Goal: Transaction & Acquisition: Purchase product/service

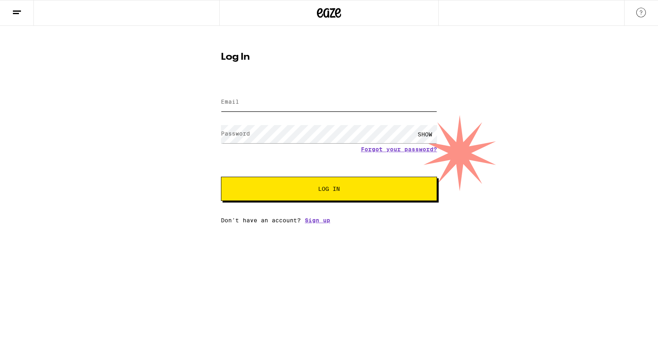
type input "[EMAIL_ADDRESS][DOMAIN_NAME]"
click at [330, 185] on button "Log In" at bounding box center [329, 188] width 216 height 24
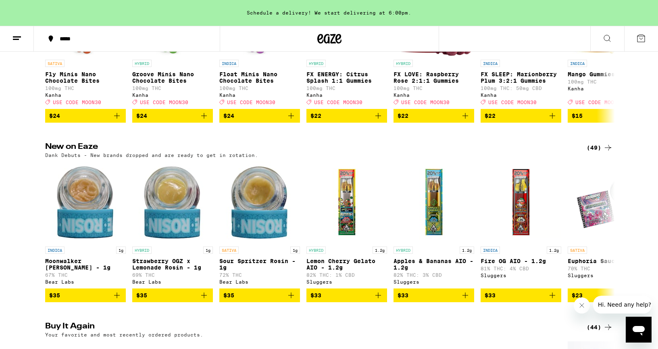
scroll to position [584, 0]
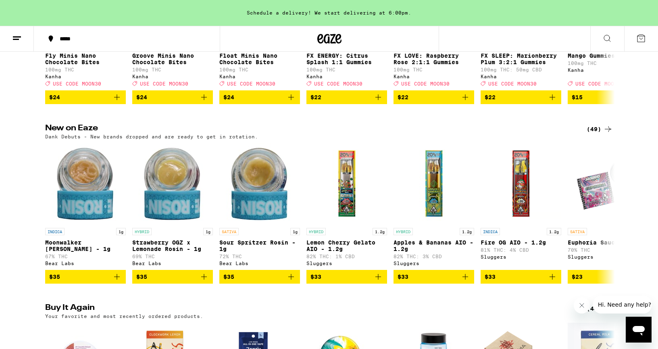
click at [600, 134] on div "(49)" at bounding box center [599, 129] width 26 height 10
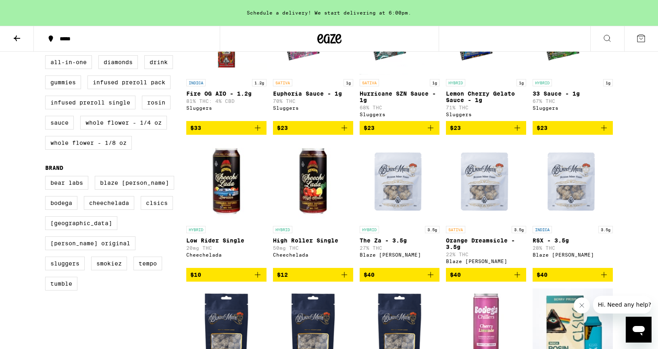
scroll to position [293, 0]
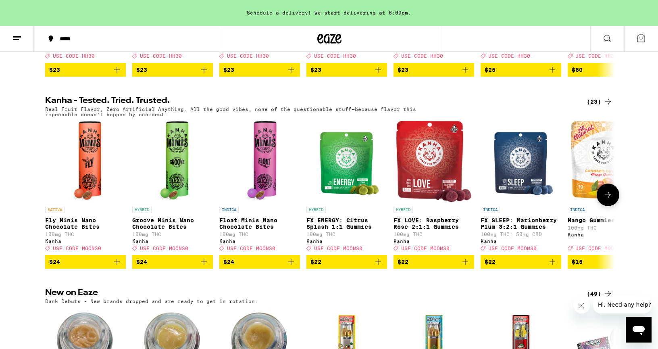
scroll to position [413, 0]
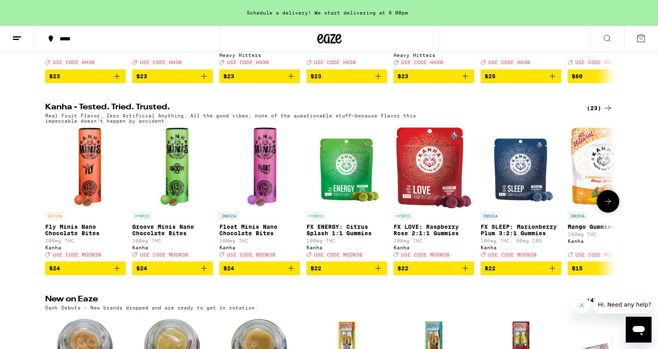
click at [358, 172] on img "Open page for FX ENERGY: Citrus Splash 1:1 Gummies from Kanha" at bounding box center [346, 167] width 67 height 81
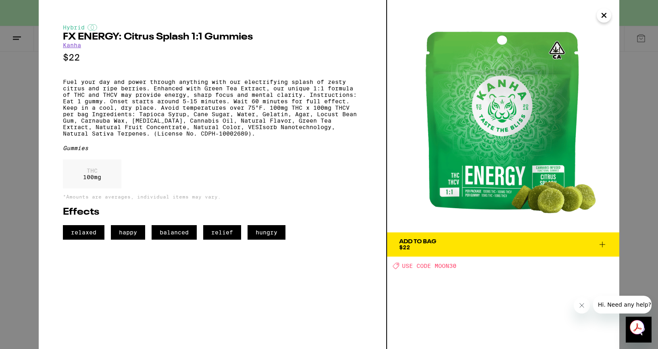
click at [475, 242] on span "Add To Bag $22" at bounding box center [503, 244] width 208 height 11
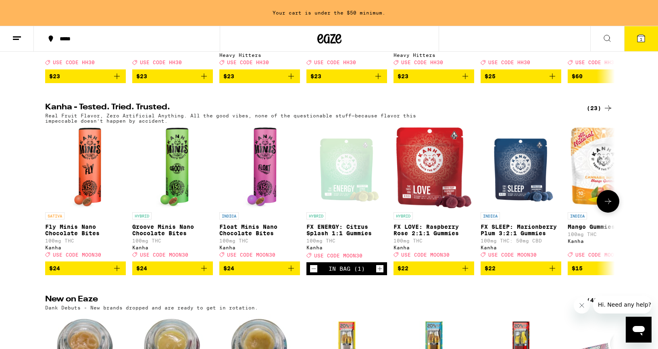
click at [523, 273] on span "$22" at bounding box center [520, 268] width 73 height 10
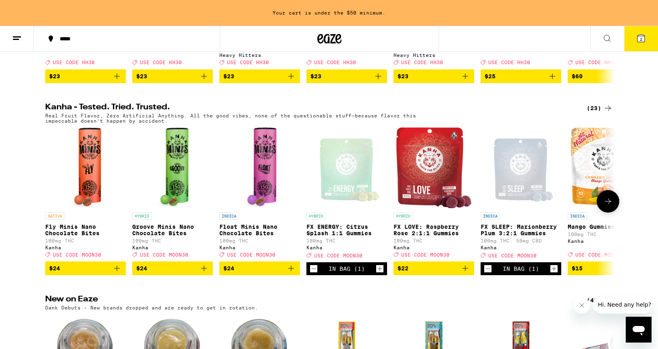
click at [528, 172] on div "Open page for FX SLEEP: Marionberry Plum 3:2:1 Gummies from Kanha" at bounding box center [520, 167] width 67 height 81
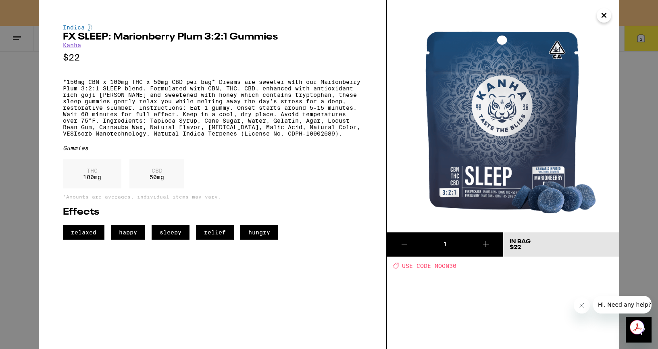
click at [610, 12] on button "Close" at bounding box center [603, 15] width 15 height 15
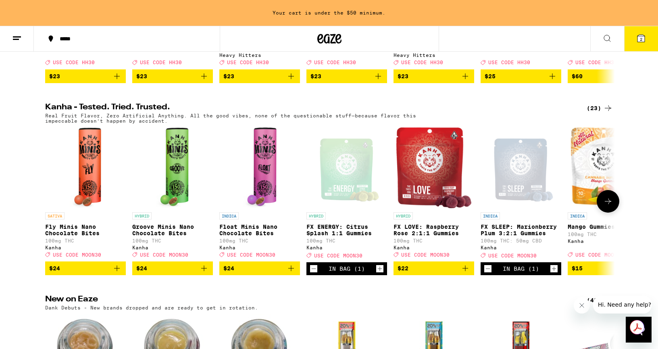
click at [486, 273] on icon "Decrement" at bounding box center [487, 268] width 7 height 10
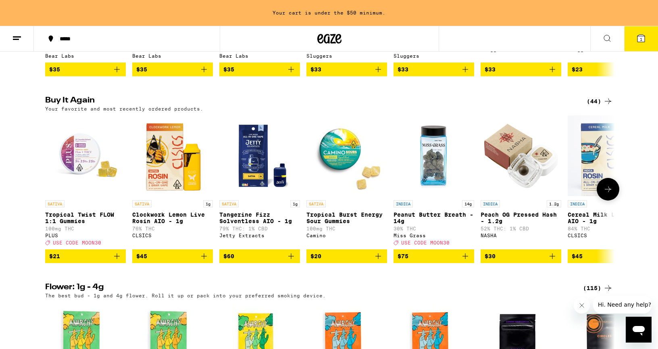
scroll to position [793, 0]
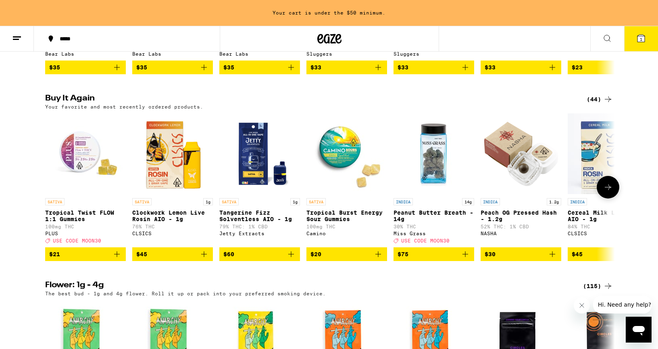
click at [609, 192] on icon at bounding box center [608, 187] width 10 height 10
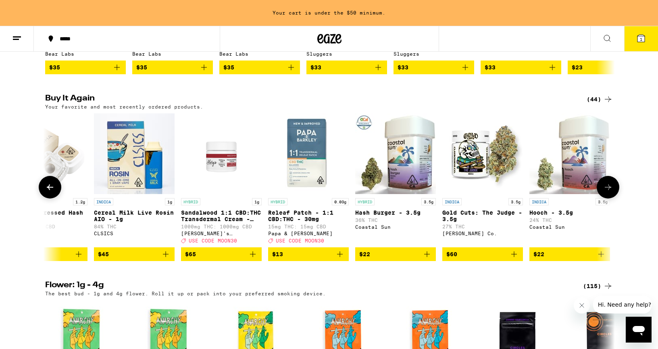
scroll to position [0, 479]
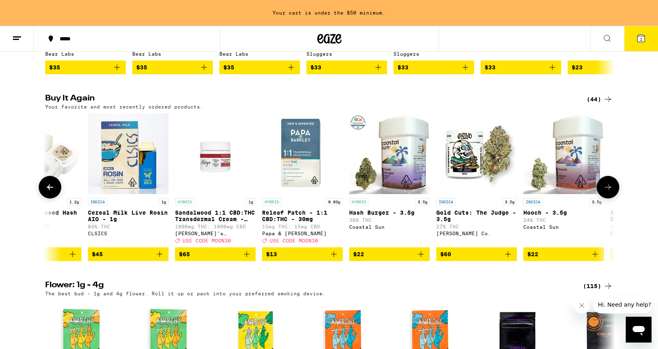
click at [609, 192] on icon at bounding box center [608, 187] width 10 height 10
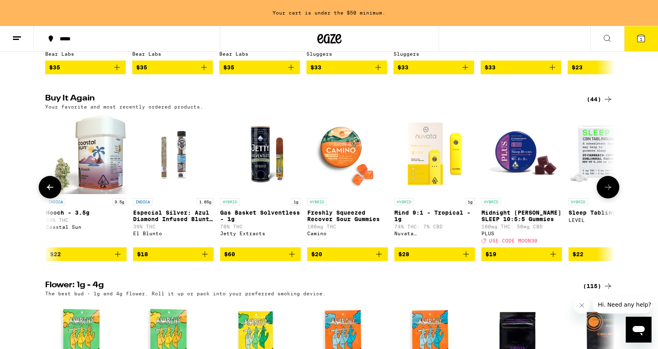
scroll to position [0, 959]
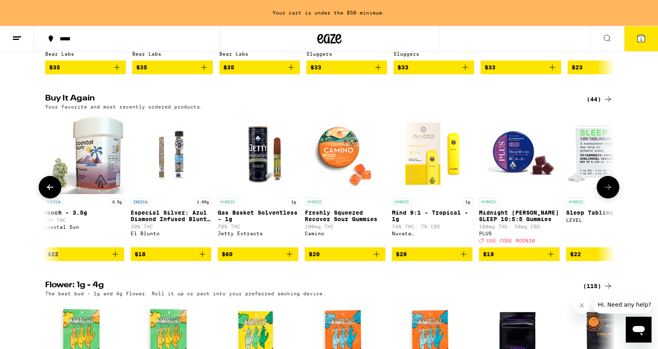
click at [609, 192] on icon at bounding box center [608, 187] width 10 height 10
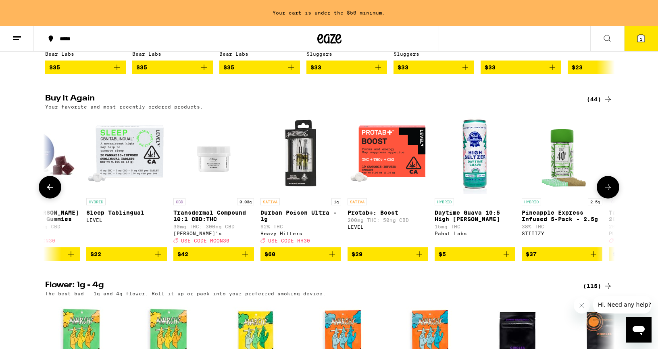
click at [609, 192] on icon at bounding box center [608, 187] width 10 height 10
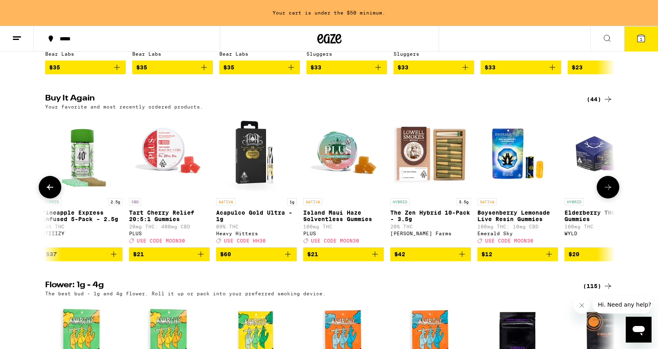
click at [609, 192] on icon at bounding box center [608, 187] width 10 height 10
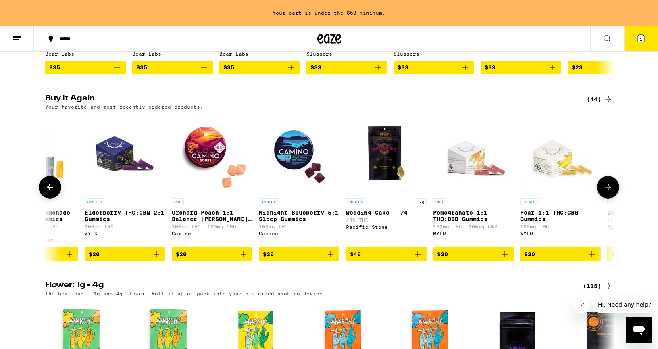
click at [609, 192] on icon at bounding box center [608, 187] width 10 height 10
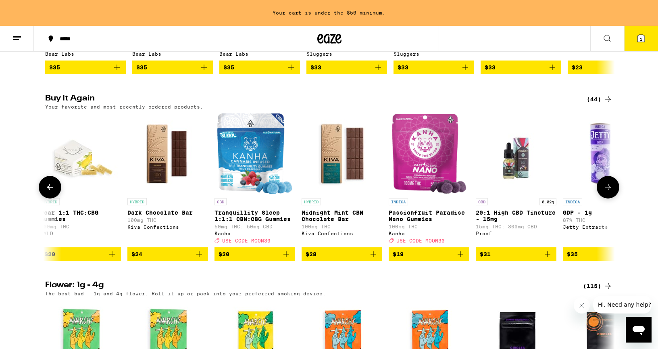
click at [609, 192] on icon at bounding box center [608, 187] width 10 height 10
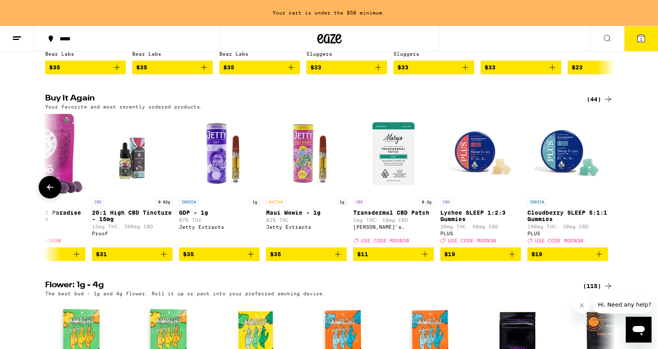
scroll to position [0, 3262]
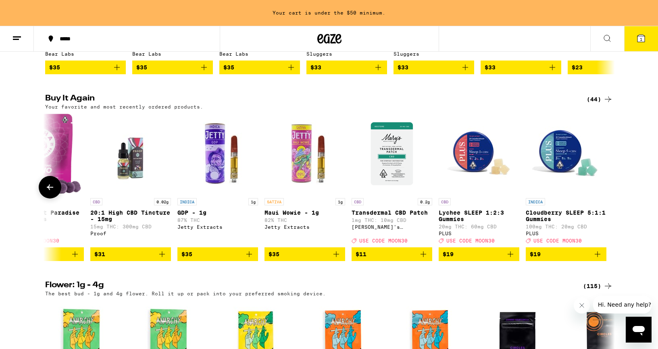
click at [609, 198] on div at bounding box center [607, 187] width 23 height 23
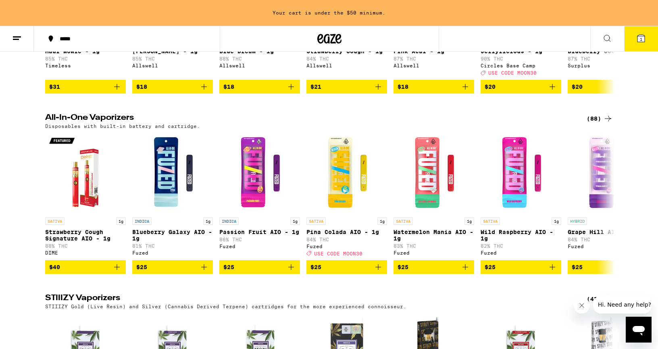
scroll to position [1507, 0]
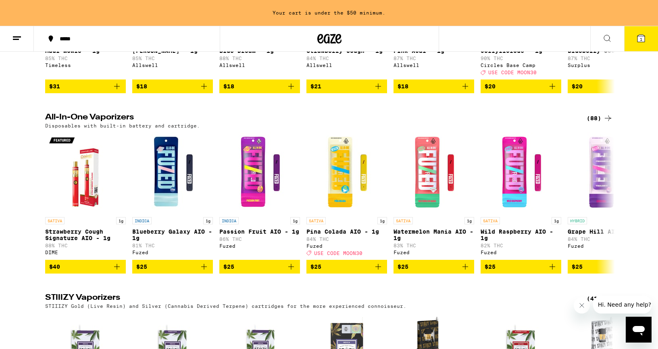
click at [608, 123] on icon at bounding box center [608, 118] width 10 height 10
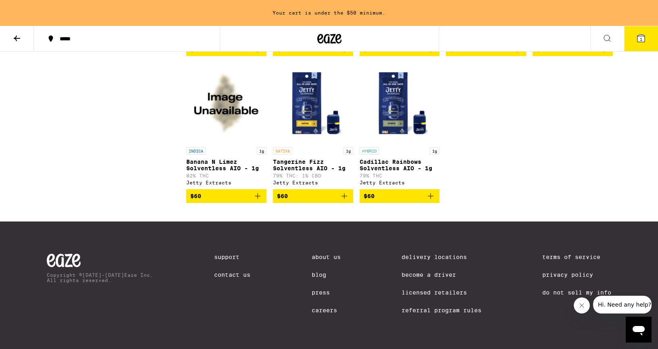
scroll to position [2663, 0]
click at [432, 201] on icon "Add to bag" at bounding box center [430, 196] width 10 height 10
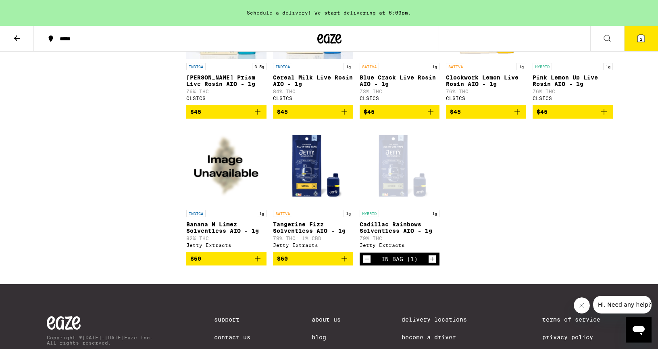
scroll to position [2550, 0]
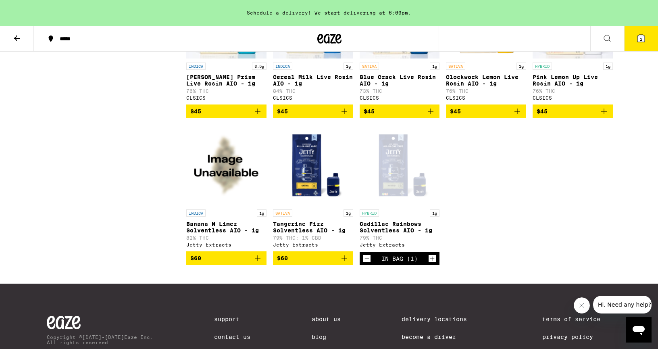
click at [258, 116] on icon "Add to bag" at bounding box center [258, 111] width 10 height 10
click at [649, 38] on button "3" at bounding box center [641, 38] width 34 height 25
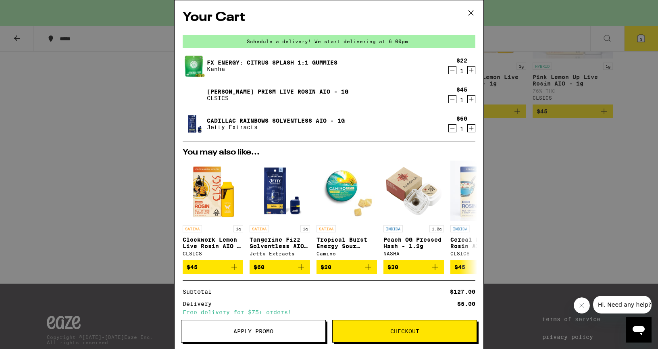
click at [394, 332] on span "Checkout" at bounding box center [404, 331] width 29 height 6
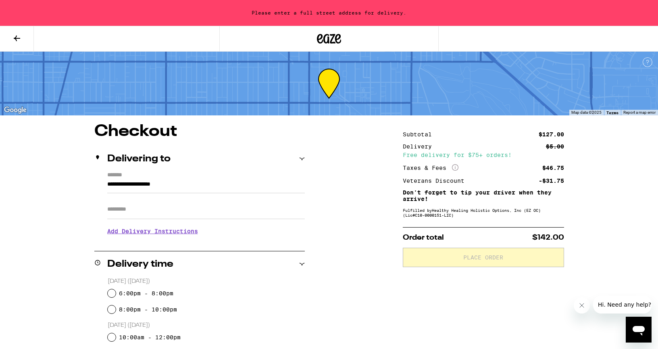
click at [19, 39] on icon at bounding box center [17, 38] width 10 height 10
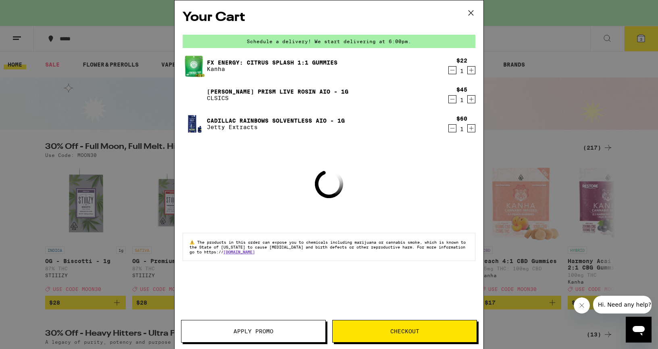
click at [450, 70] on icon "Decrement" at bounding box center [451, 70] width 7 height 10
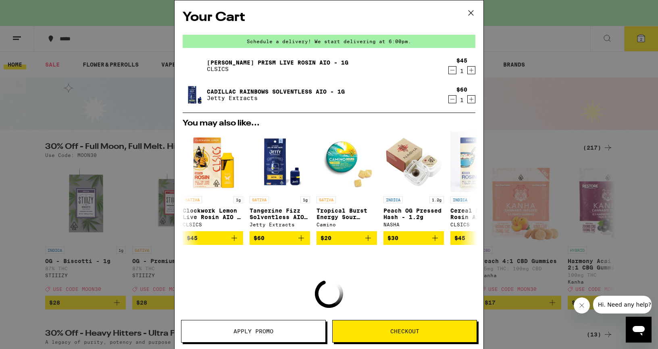
click at [129, 141] on div "Your Cart Schedule a delivery! We start delivering at 6:00pm. [PERSON_NAME] Pri…" at bounding box center [329, 174] width 658 height 349
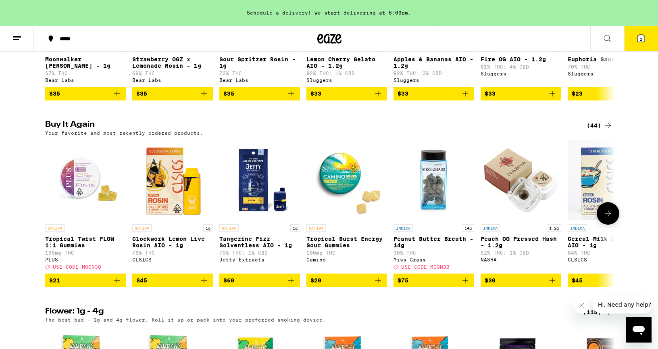
scroll to position [771, 0]
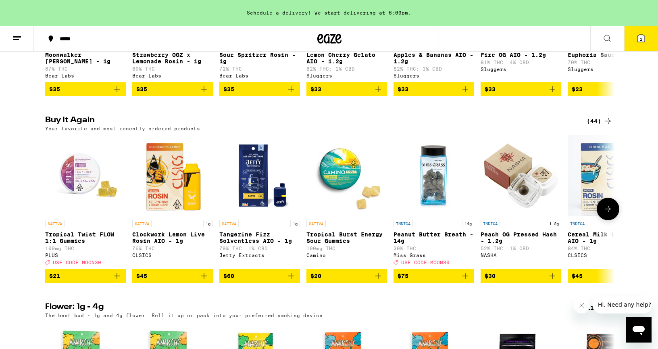
click at [114, 280] on icon "Add to bag" at bounding box center [117, 276] width 10 height 10
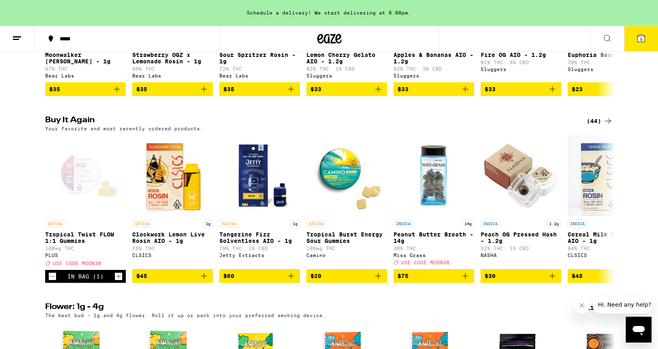
click at [639, 35] on icon at bounding box center [640, 38] width 7 height 7
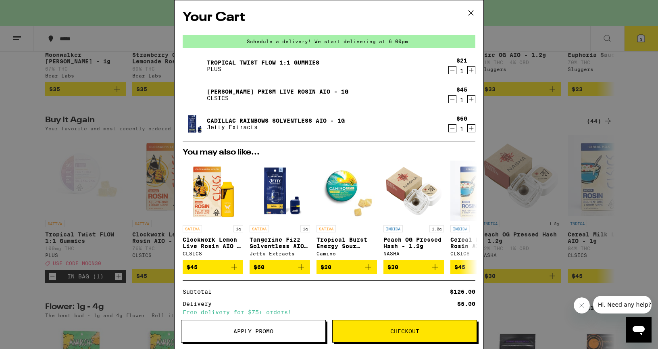
click at [258, 336] on button "Apply Promo" at bounding box center [253, 330] width 145 height 23
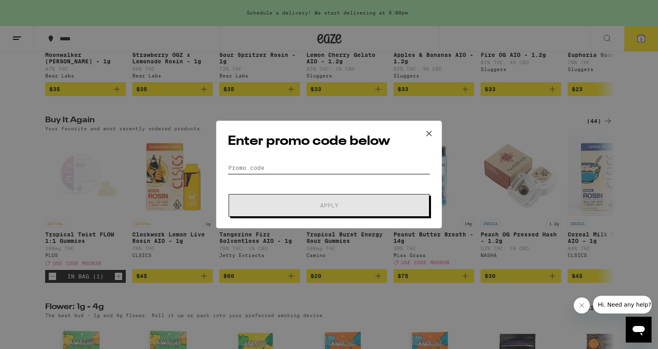
click at [292, 162] on input "Promo Code" at bounding box center [329, 168] width 202 height 12
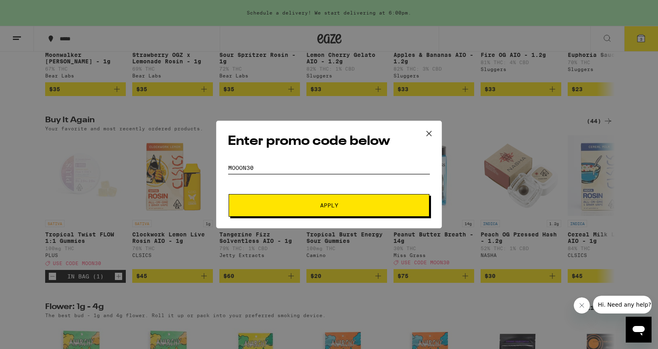
type input "mooon30"
click at [313, 200] on button "Apply" at bounding box center [328, 205] width 201 height 23
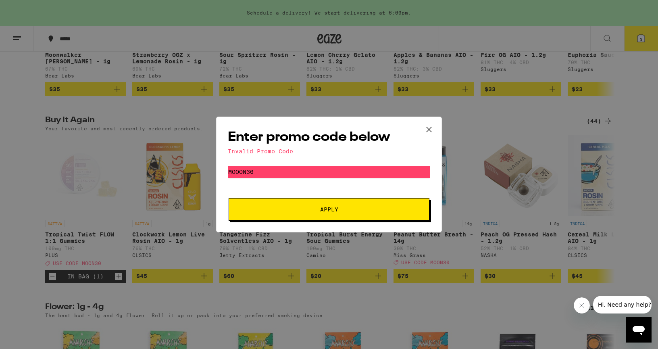
click at [318, 206] on button "Apply" at bounding box center [328, 209] width 201 height 23
click at [429, 129] on icon at bounding box center [429, 129] width 12 height 12
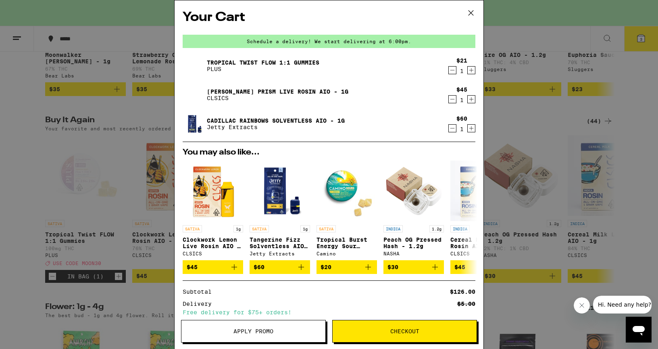
click at [275, 328] on span "Apply Promo" at bounding box center [253, 331] width 144 height 6
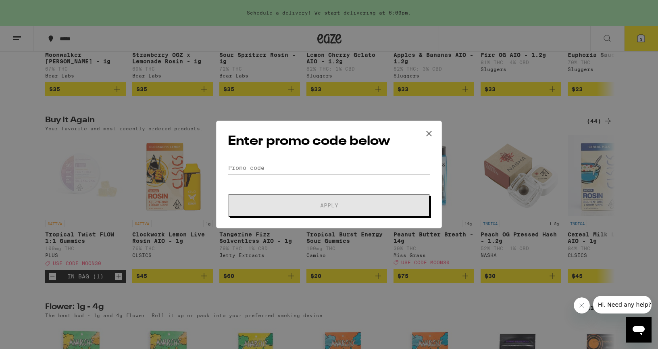
click at [276, 172] on input "Promo Code" at bounding box center [329, 168] width 202 height 12
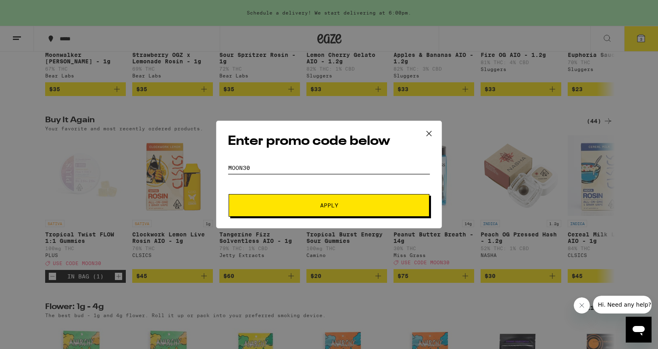
type input "MOON30"
click at [331, 204] on span "Apply" at bounding box center [329, 205] width 18 height 6
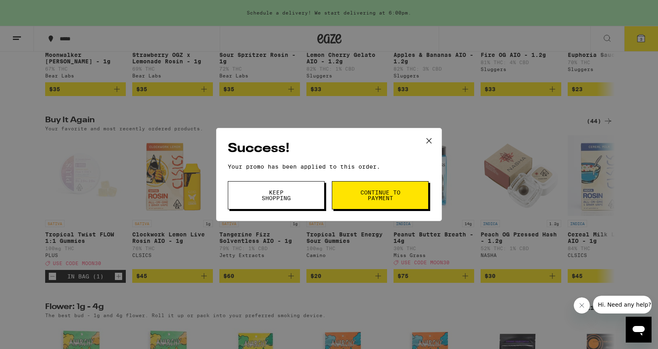
click at [377, 198] on span "Continue to payment" at bounding box center [379, 194] width 41 height 11
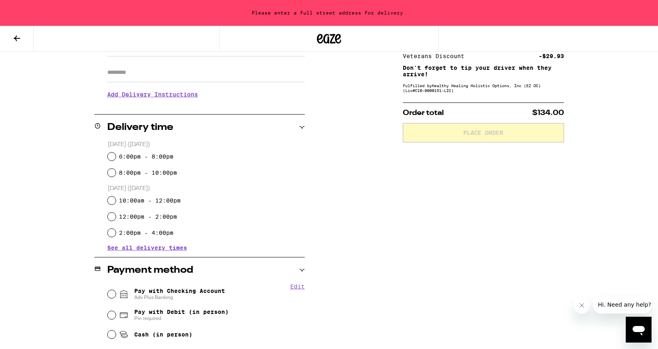
scroll to position [253, 0]
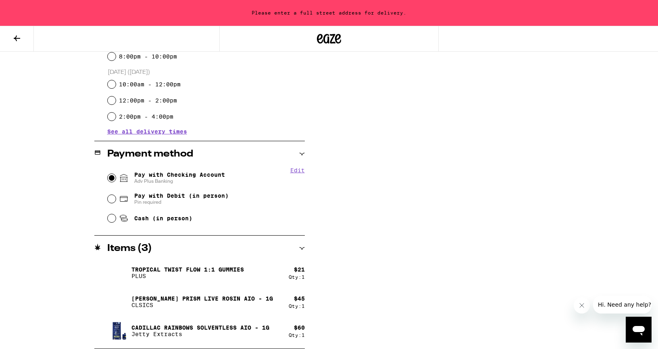
click at [113, 178] on input "Pay with Checking Account Adv Plus Banking" at bounding box center [112, 178] width 8 height 8
radio input "true"
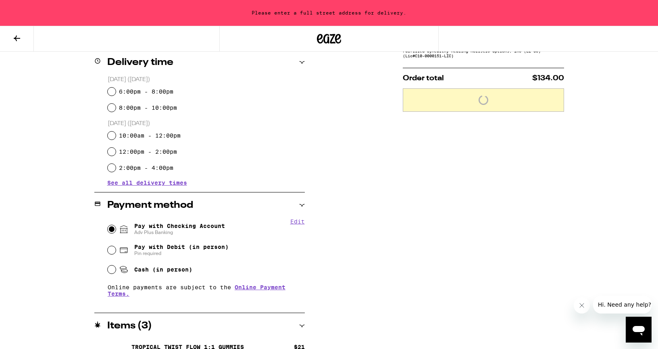
scroll to position [183, 0]
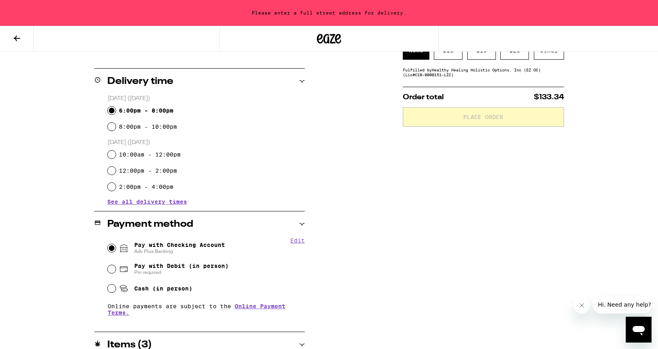
click at [111, 107] on input "6:00pm - 8:00pm" at bounding box center [112, 110] width 8 height 8
radio input "true"
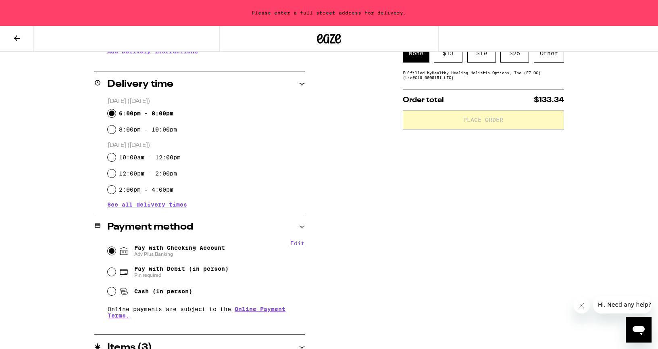
scroll to position [0, 0]
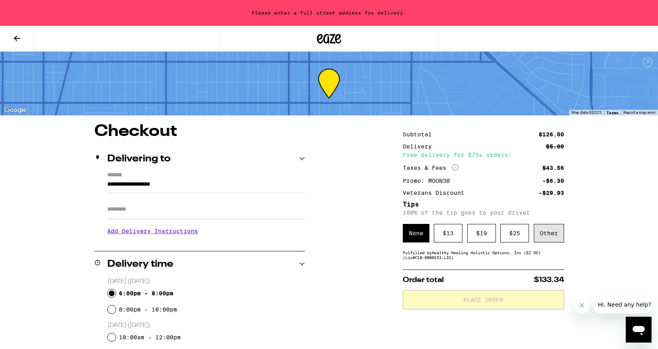
click at [546, 239] on div "Other" at bounding box center [548, 233] width 30 height 19
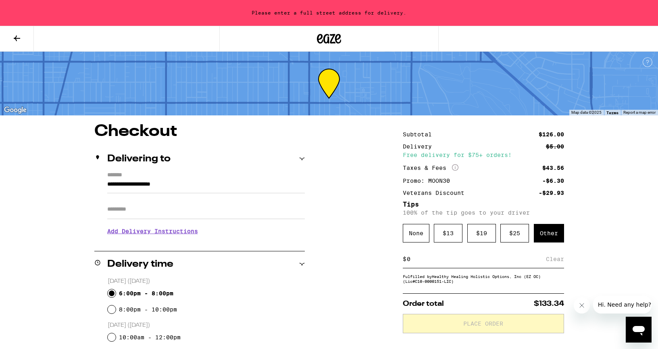
drag, startPoint x: 414, startPoint y: 261, endPoint x: 383, endPoint y: 257, distance: 31.6
type input "5"
click at [558, 257] on div "Save" at bounding box center [556, 259] width 15 height 18
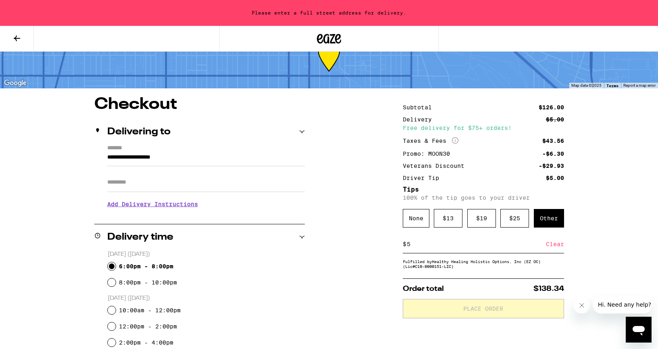
scroll to position [28, 0]
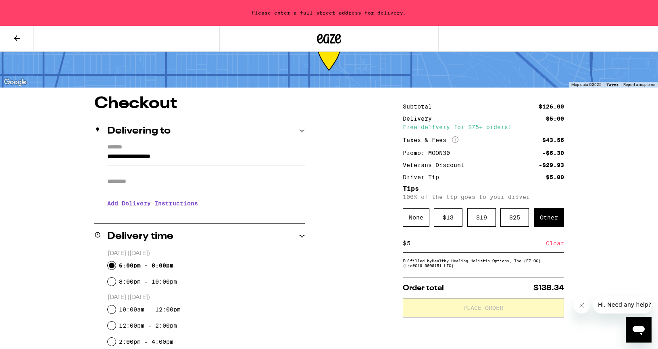
click at [180, 158] on input "**********" at bounding box center [205, 158] width 197 height 14
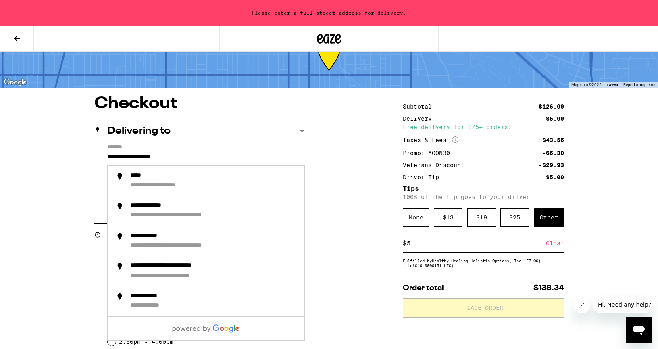
drag, startPoint x: 194, startPoint y: 155, endPoint x: 107, endPoint y: 143, distance: 87.8
click at [107, 143] on div "**********" at bounding box center [199, 170] width 210 height 105
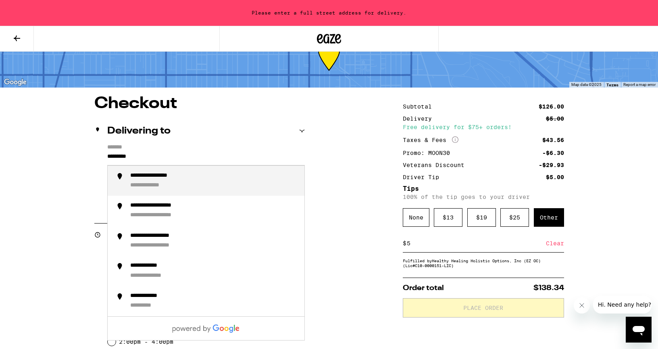
click at [153, 187] on div "**********" at bounding box center [155, 186] width 51 height 8
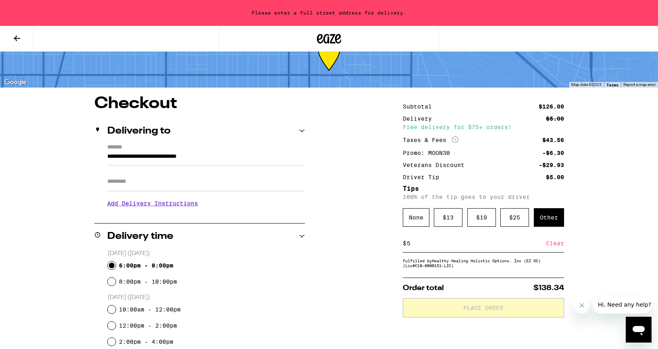
type input "**********"
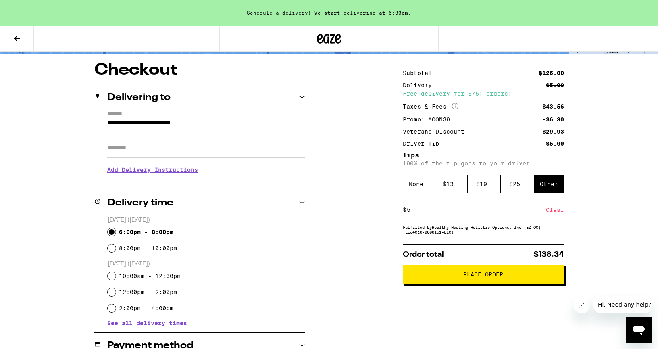
scroll to position [65, 0]
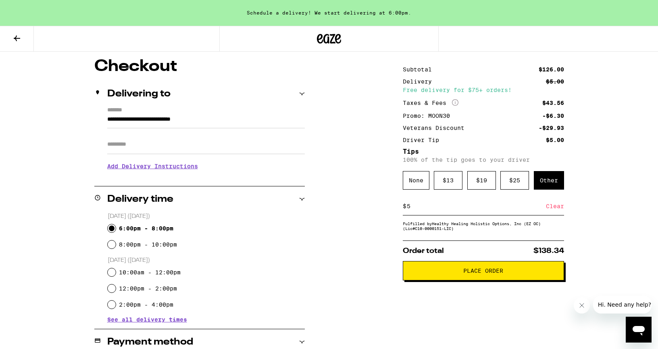
click at [494, 273] on span "Place Order" at bounding box center [483, 271] width 40 height 6
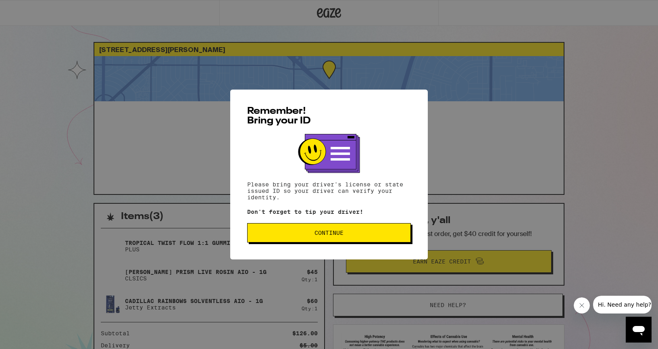
click at [337, 242] on button "Continue" at bounding box center [329, 232] width 164 height 19
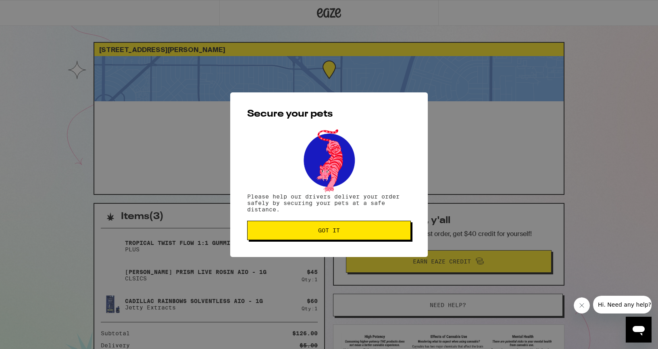
click at [332, 237] on button "Got it" at bounding box center [329, 229] width 164 height 19
